Goal: Book appointment/travel/reservation

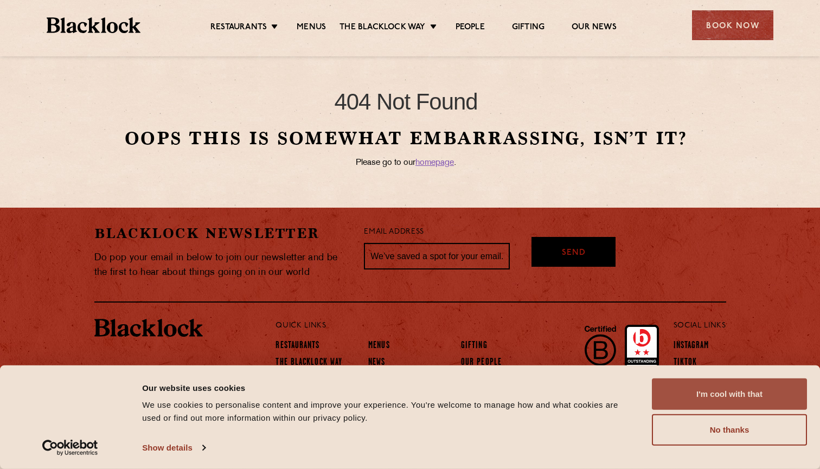
click at [707, 397] on button "I'm cool with that" at bounding box center [729, 393] width 155 height 31
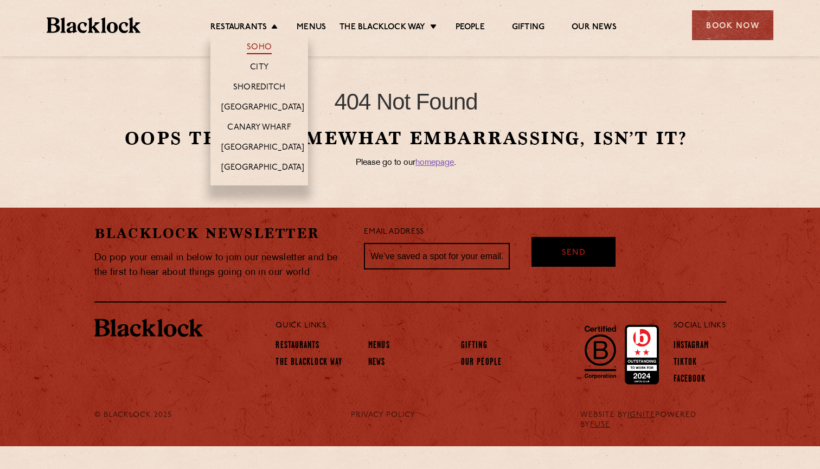
click at [255, 47] on link "Soho" at bounding box center [259, 48] width 25 height 12
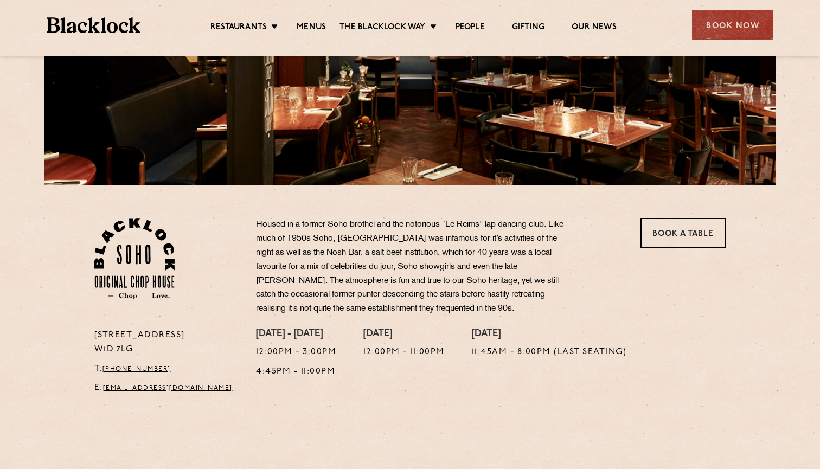
scroll to position [206, 0]
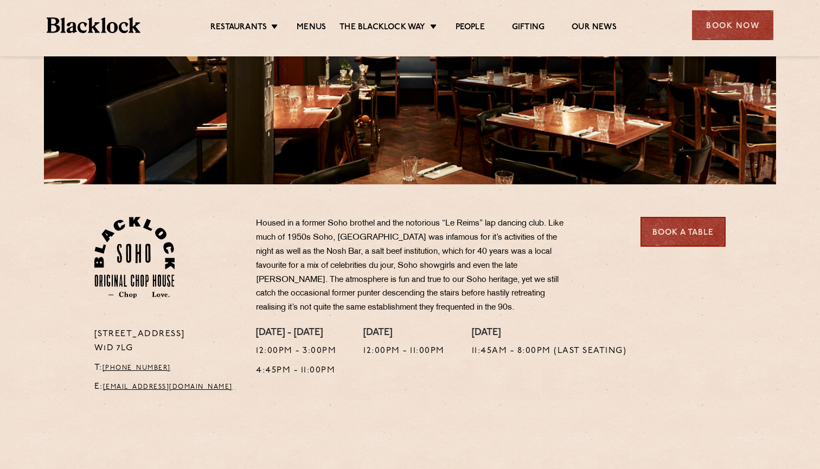
click at [684, 232] on link "Book a Table" at bounding box center [682, 232] width 85 height 30
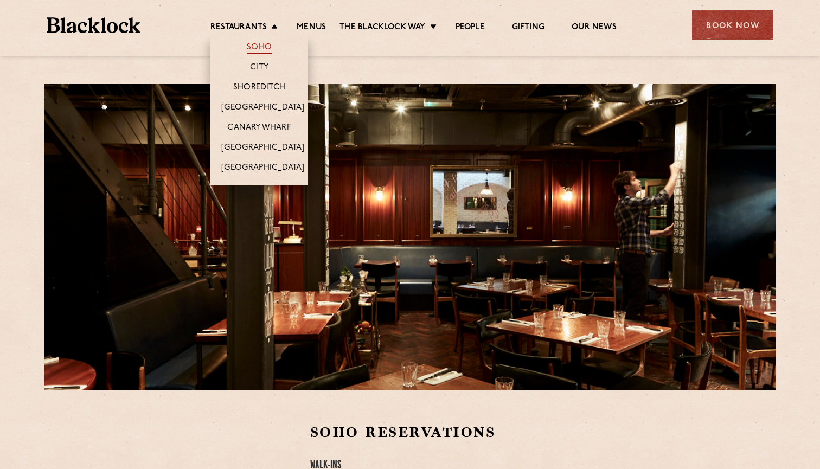
click at [258, 49] on link "Soho" at bounding box center [259, 48] width 25 height 12
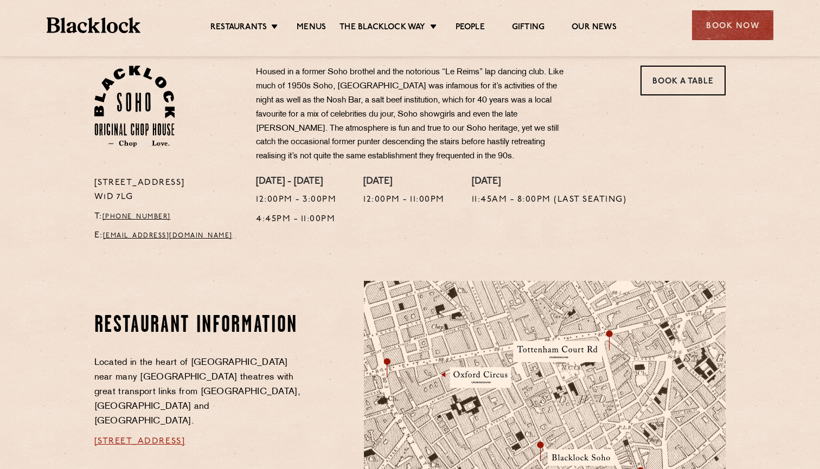
scroll to position [359, 0]
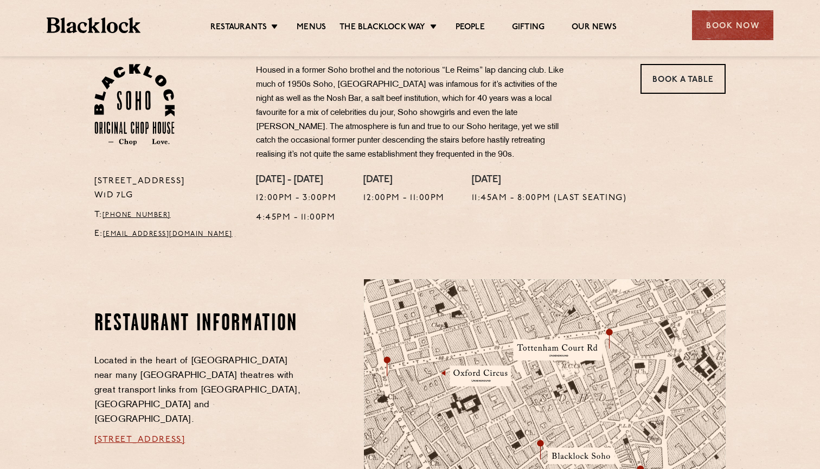
drag, startPoint x: 133, startPoint y: 191, endPoint x: 93, endPoint y: 179, distance: 41.9
click at [93, 179] on div "[STREET_ADDRESS] T: [PHONE_NUMBER] E: [EMAIL_ADDRESS][DOMAIN_NAME]" at bounding box center [167, 211] width 162 height 73
copy p "[STREET_ADDRESS]"
